Goal: Find contact information: Find contact information

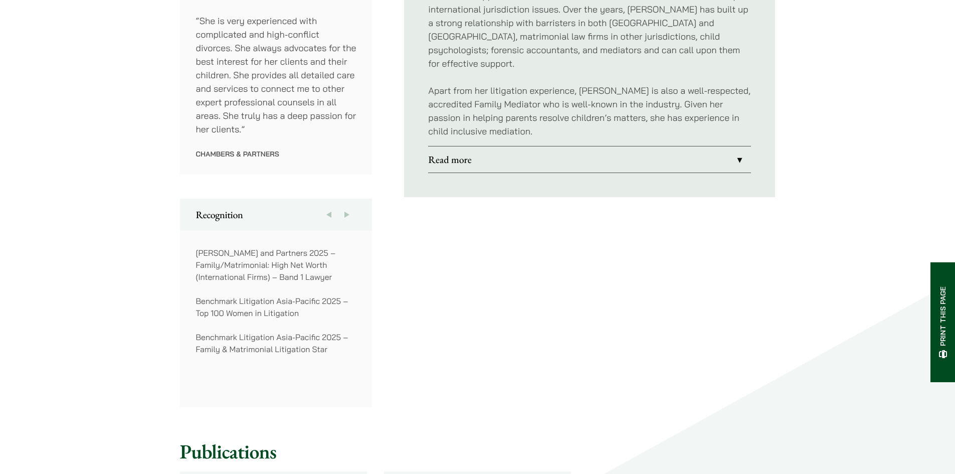
scroll to position [602, 0]
click at [732, 149] on link "Read more" at bounding box center [589, 161] width 323 height 26
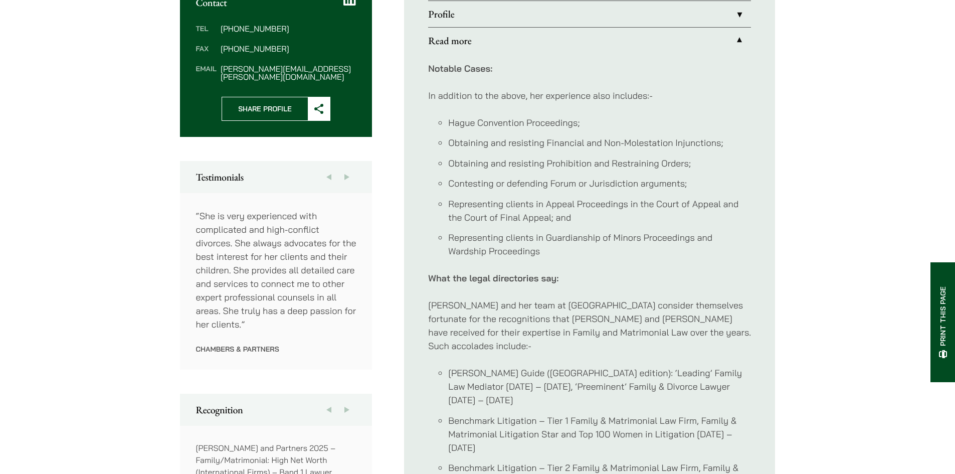
scroll to position [351, 0]
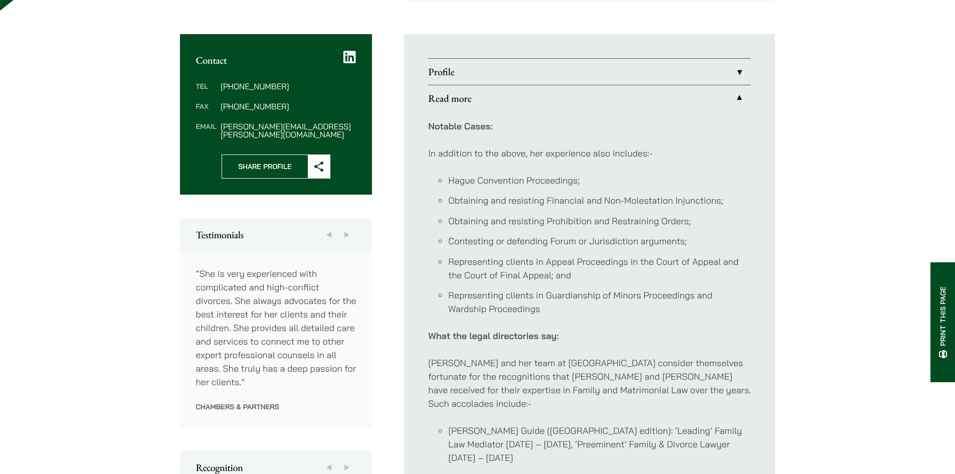
click at [730, 71] on link "Profile" at bounding box center [589, 72] width 323 height 26
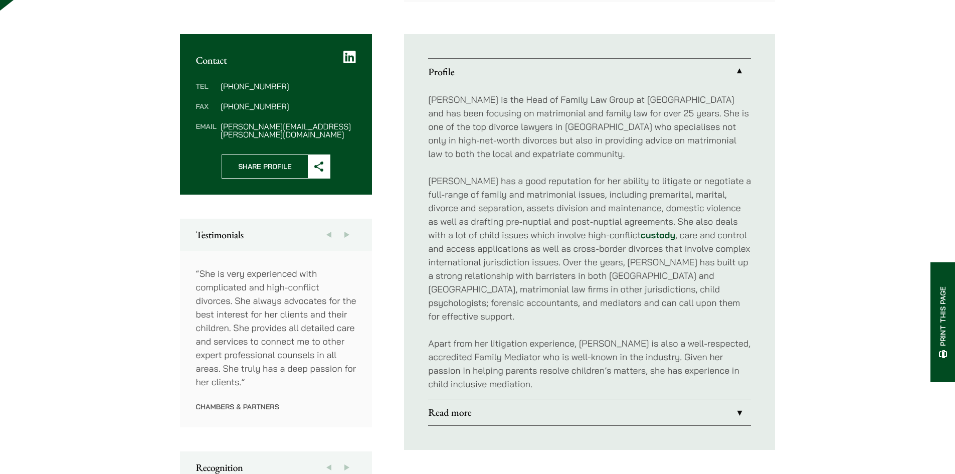
click at [732, 71] on link "Profile" at bounding box center [589, 72] width 323 height 26
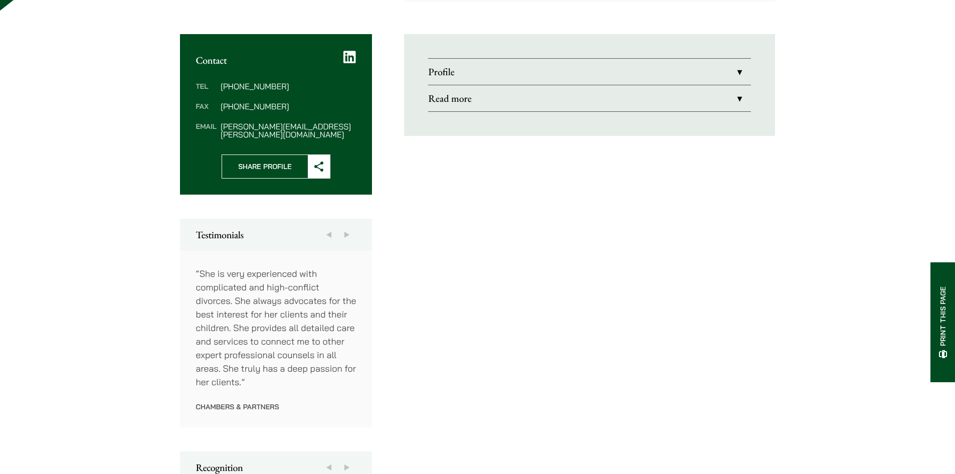
click at [733, 103] on link "Read more" at bounding box center [589, 98] width 323 height 26
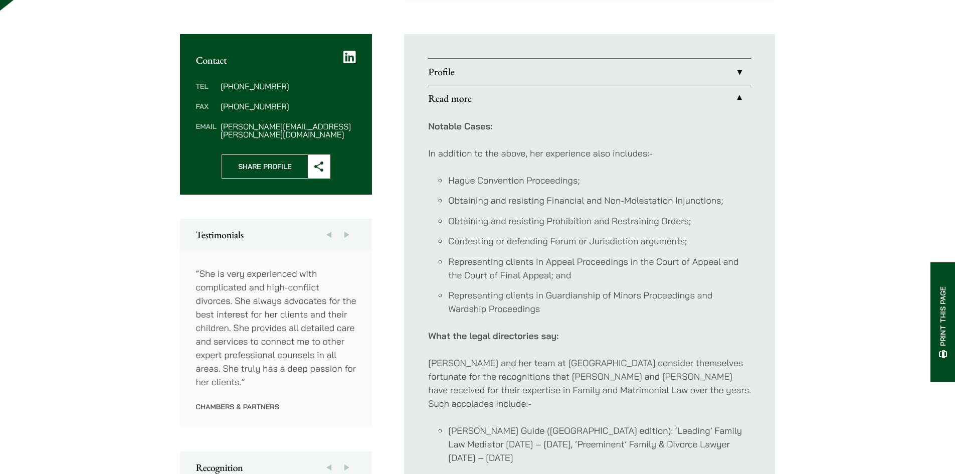
click at [734, 98] on link "Read more" at bounding box center [589, 98] width 323 height 26
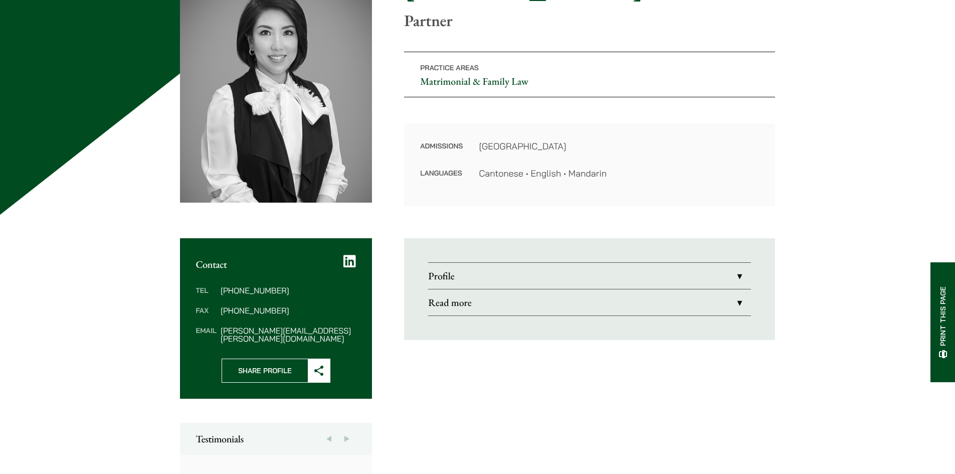
scroll to position [251, 0]
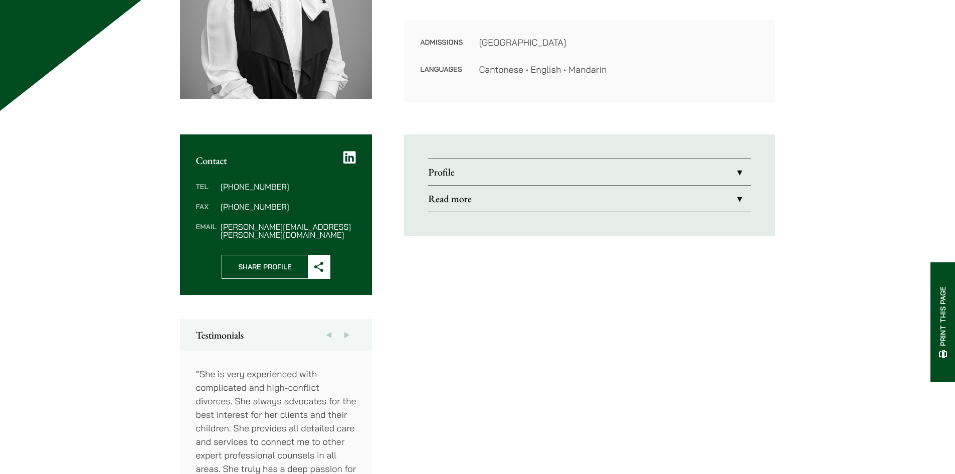
click at [349, 155] on icon at bounding box center [349, 157] width 13 height 14
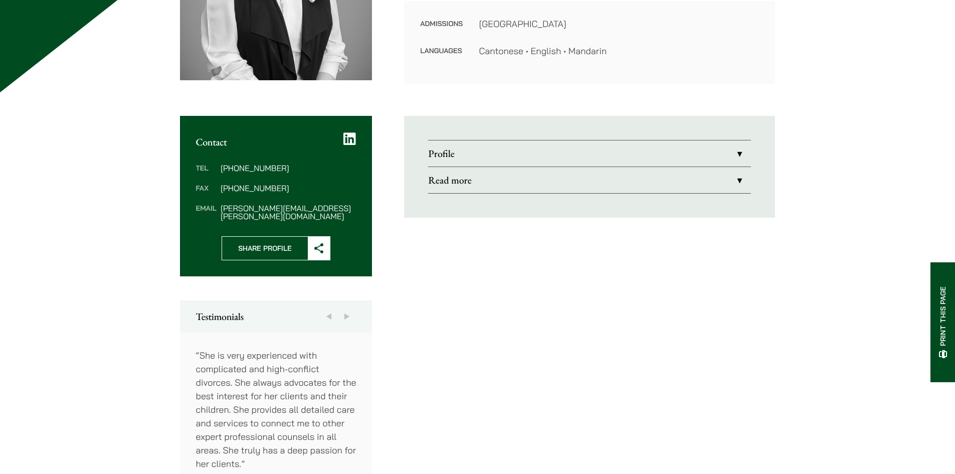
scroll to position [351, 0]
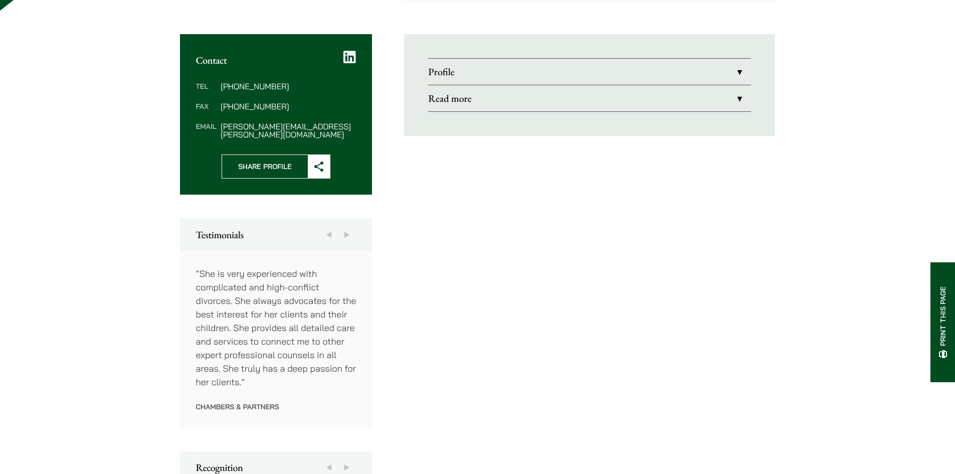
click at [740, 101] on link "Read more" at bounding box center [589, 98] width 323 height 26
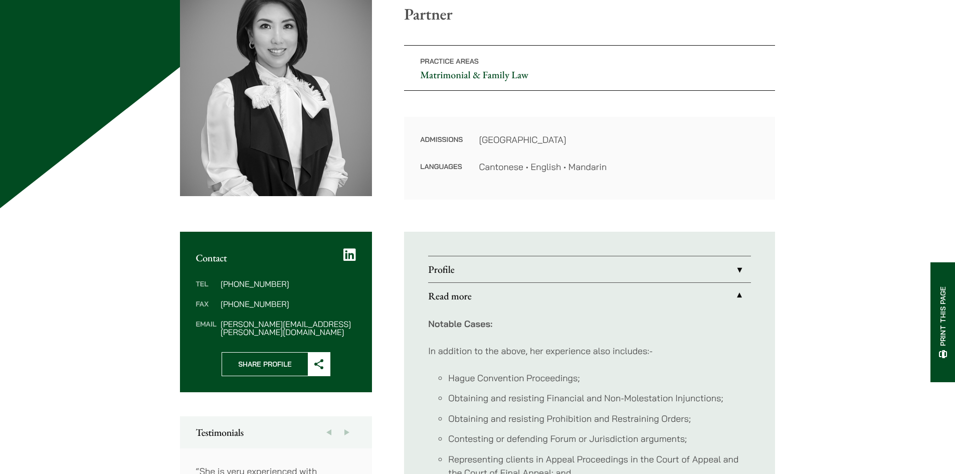
scroll to position [150, 0]
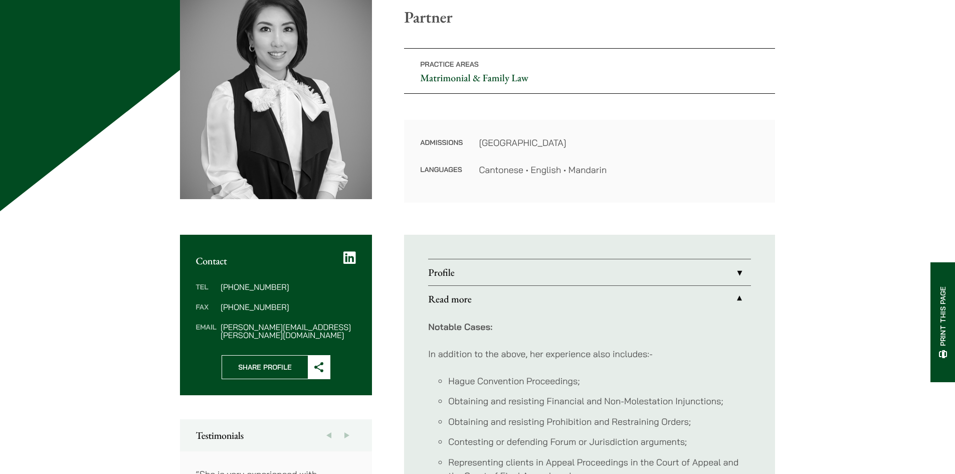
click at [483, 73] on link "Matrimonial & Family Law" at bounding box center [474, 77] width 108 height 13
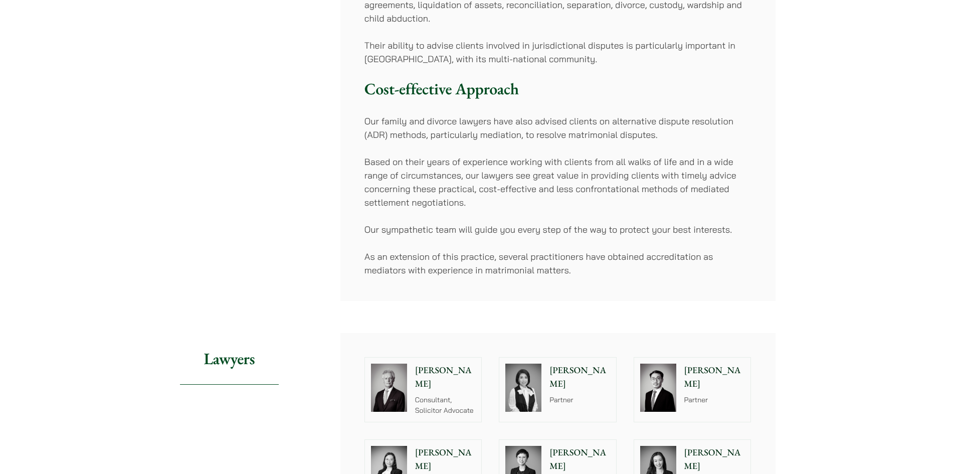
scroll to position [602, 0]
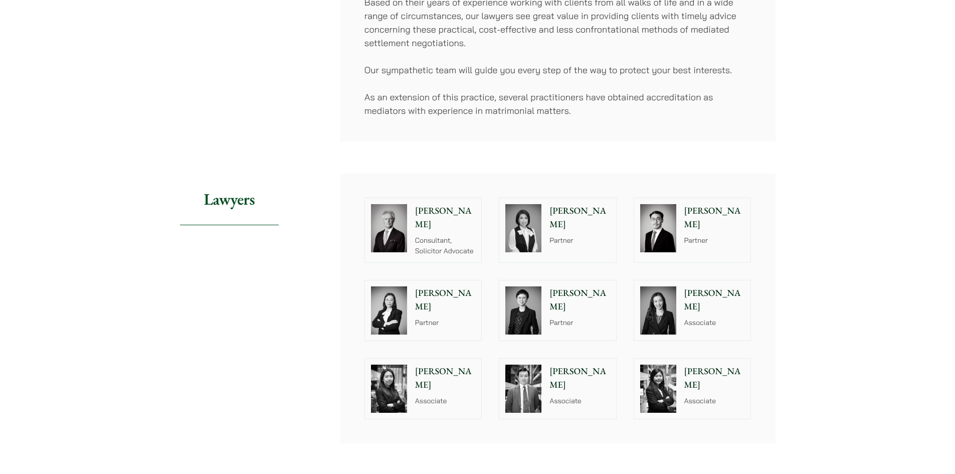
click at [577, 207] on p "[PERSON_NAME]" at bounding box center [579, 217] width 61 height 27
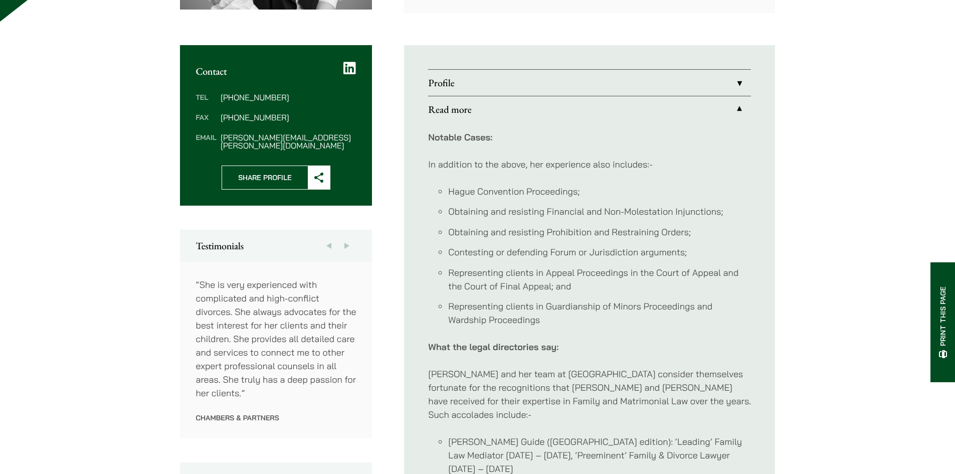
scroll to position [385, 0]
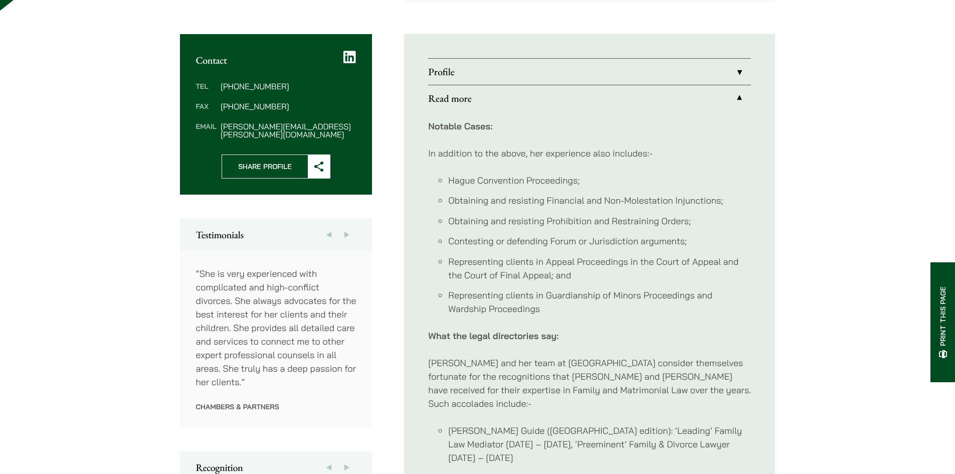
scroll to position [385, 0]
